Goal: Task Accomplishment & Management: Complete application form

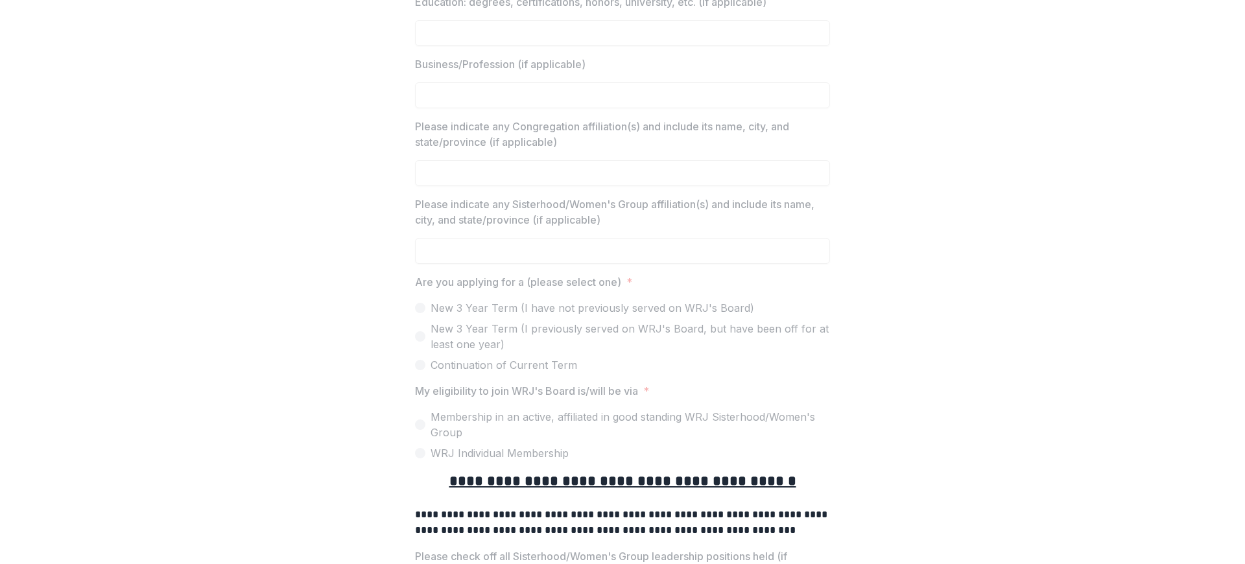
click at [516, 282] on p "Are you applying for a (please select one)" at bounding box center [518, 282] width 206 height 16
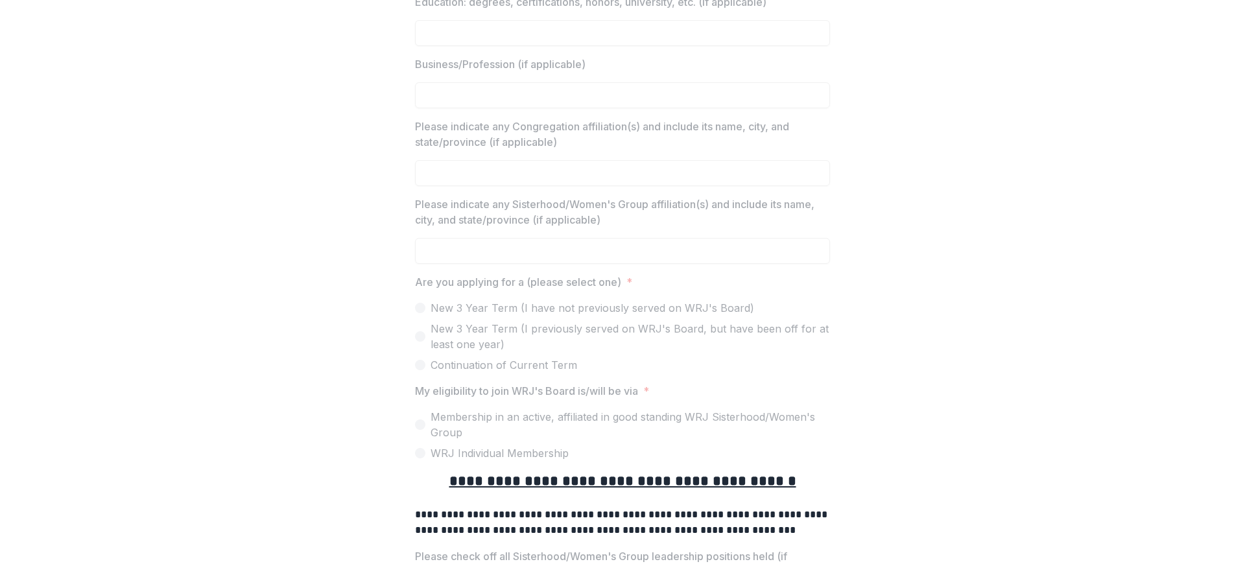
click at [617, 549] on p "Please check off all Sisterhood/Women's Group leadership positions held (if app…" at bounding box center [618, 564] width 407 height 31
